Goal: Transaction & Acquisition: Obtain resource

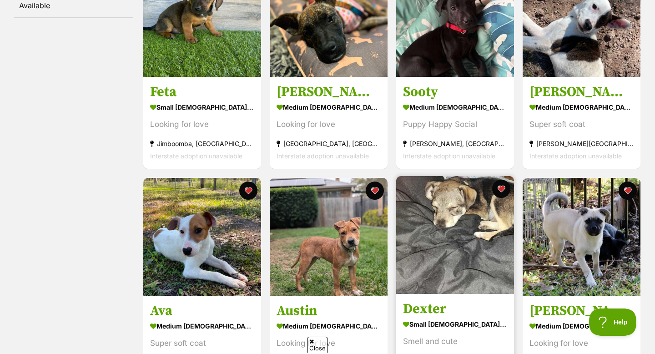
scroll to position [278, 0]
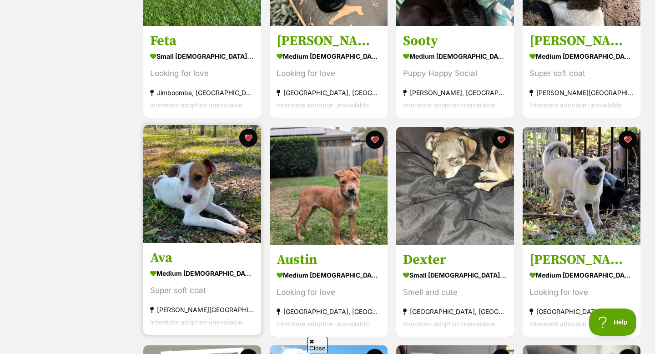
click at [212, 171] on img at bounding box center [202, 184] width 118 height 118
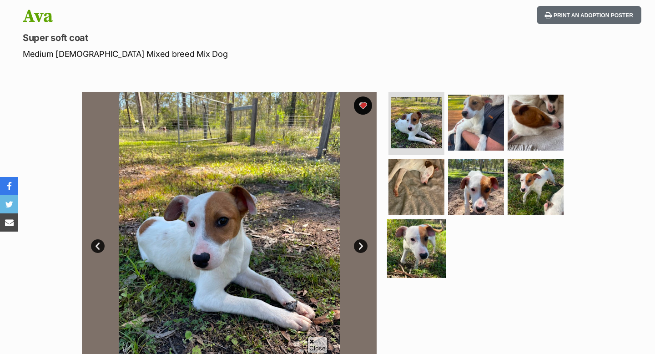
click at [408, 241] on img at bounding box center [416, 248] width 59 height 59
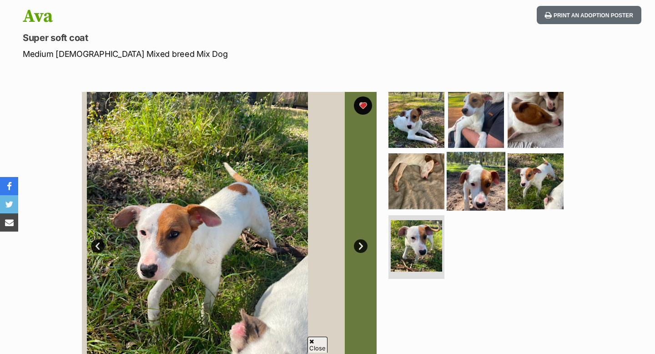
click at [470, 194] on img at bounding box center [476, 181] width 59 height 59
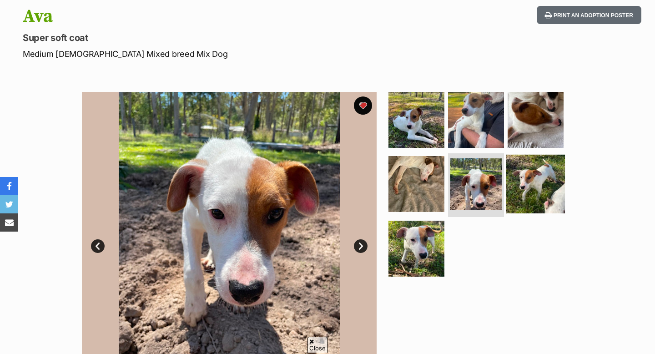
click at [516, 192] on img at bounding box center [535, 184] width 59 height 59
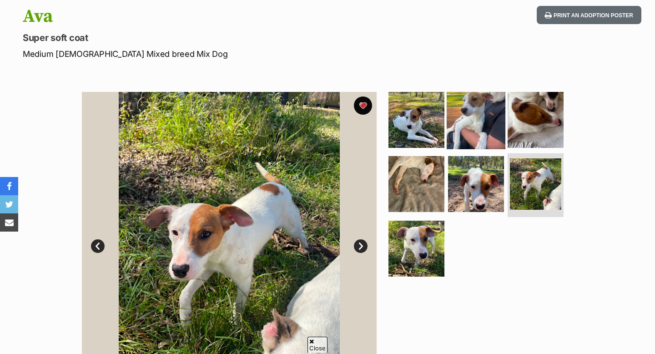
click at [487, 124] on img at bounding box center [476, 119] width 59 height 59
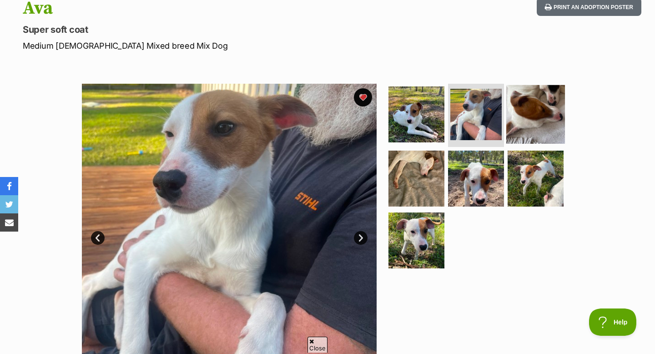
scroll to position [108, 0]
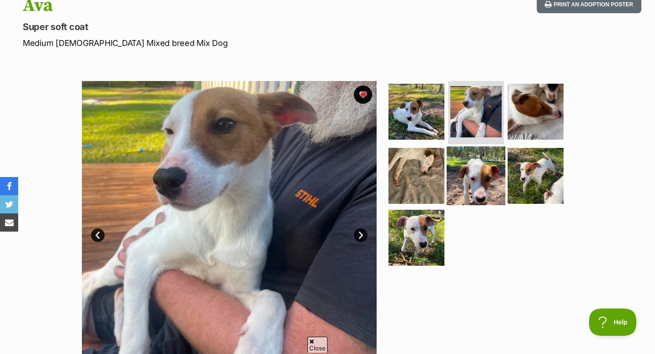
click at [479, 175] on img at bounding box center [476, 175] width 59 height 59
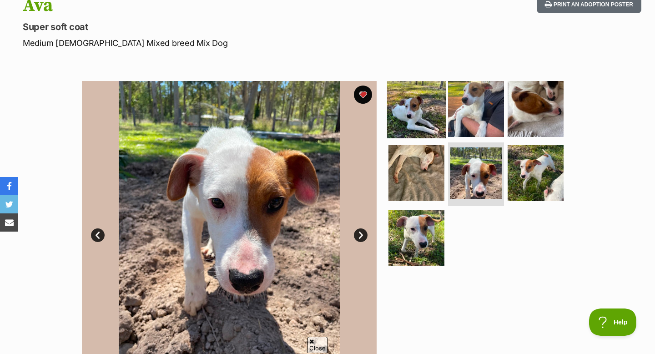
click at [401, 119] on img at bounding box center [416, 108] width 59 height 59
